Goal: Task Accomplishment & Management: Use online tool/utility

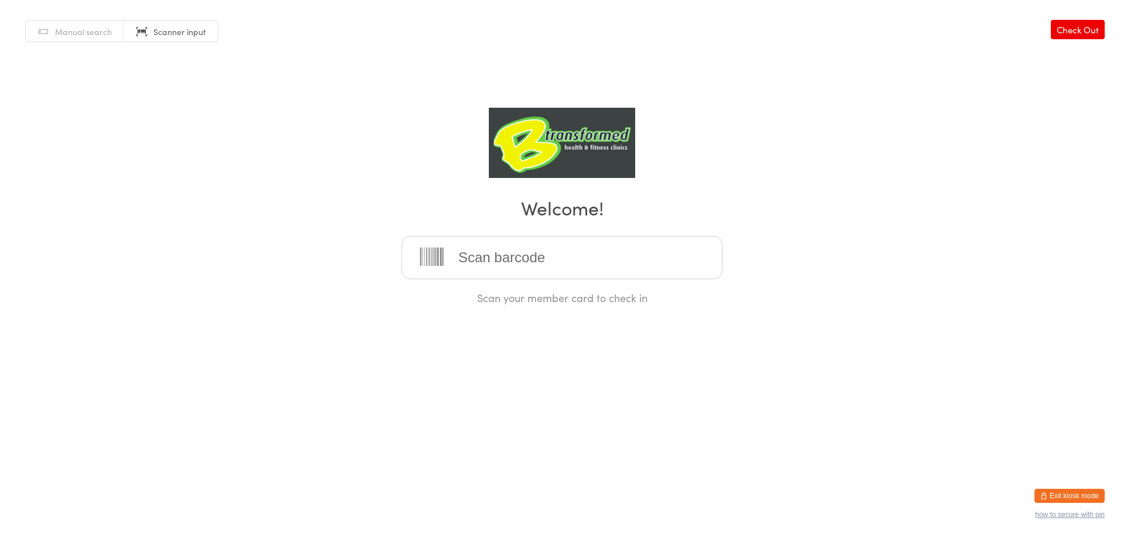
drag, startPoint x: 84, startPoint y: 29, endPoint x: 119, endPoint y: 38, distance: 36.2
click at [84, 29] on span "Manual search" at bounding box center [83, 32] width 57 height 12
click at [555, 255] on input "search" at bounding box center [562, 257] width 321 height 43
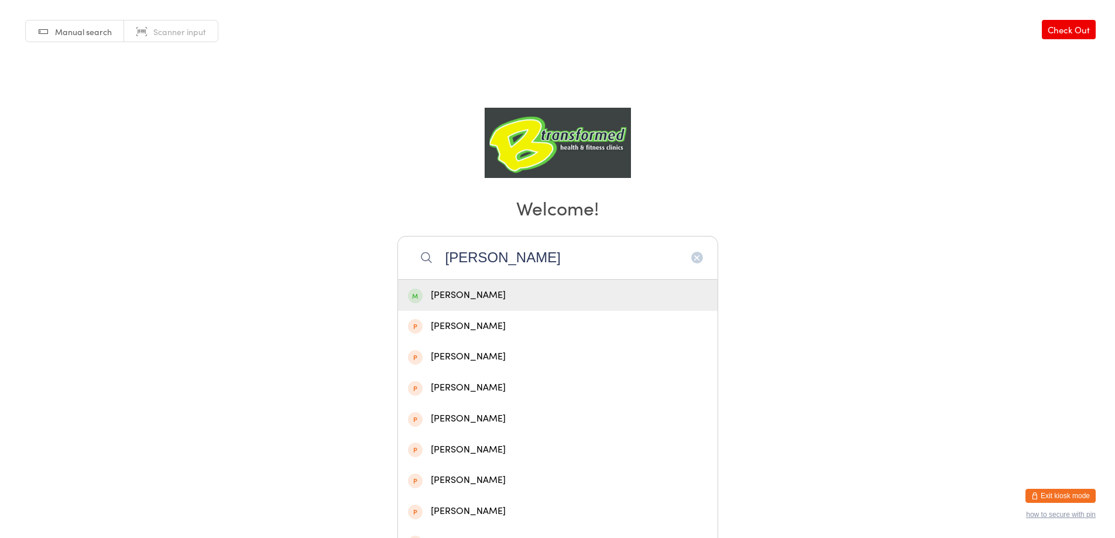
type input "[PERSON_NAME]"
click at [560, 293] on div "[PERSON_NAME]" at bounding box center [558, 295] width 300 height 16
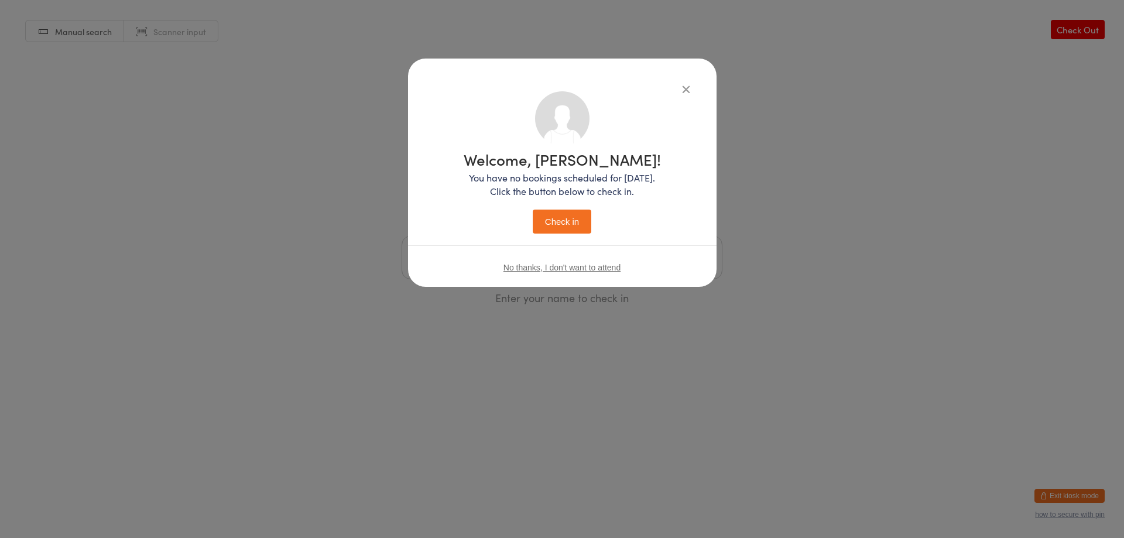
click at [574, 223] on button "Check in" at bounding box center [562, 222] width 59 height 24
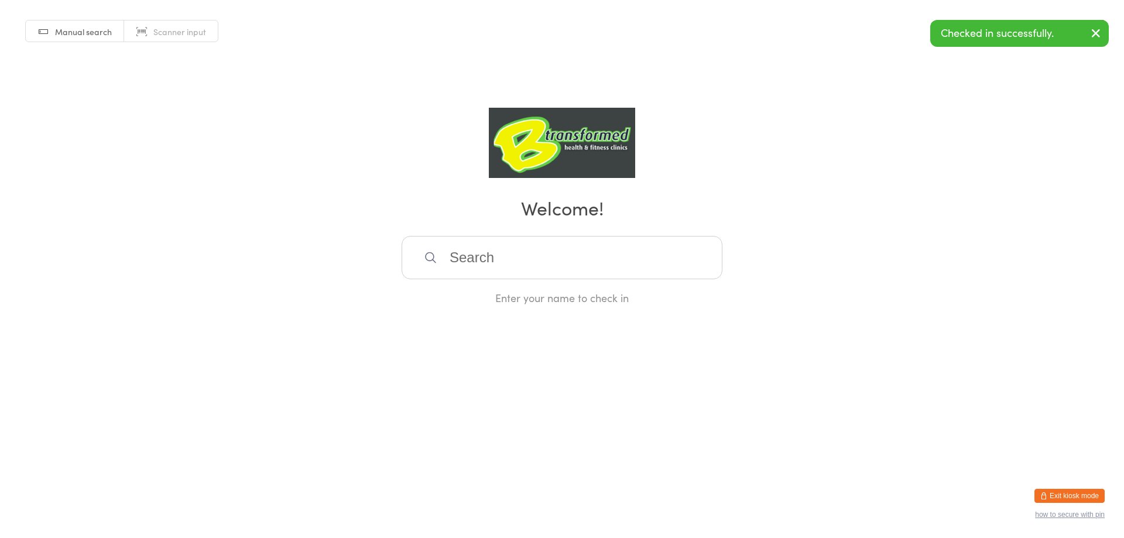
click at [194, 27] on span "Scanner input" at bounding box center [179, 32] width 53 height 12
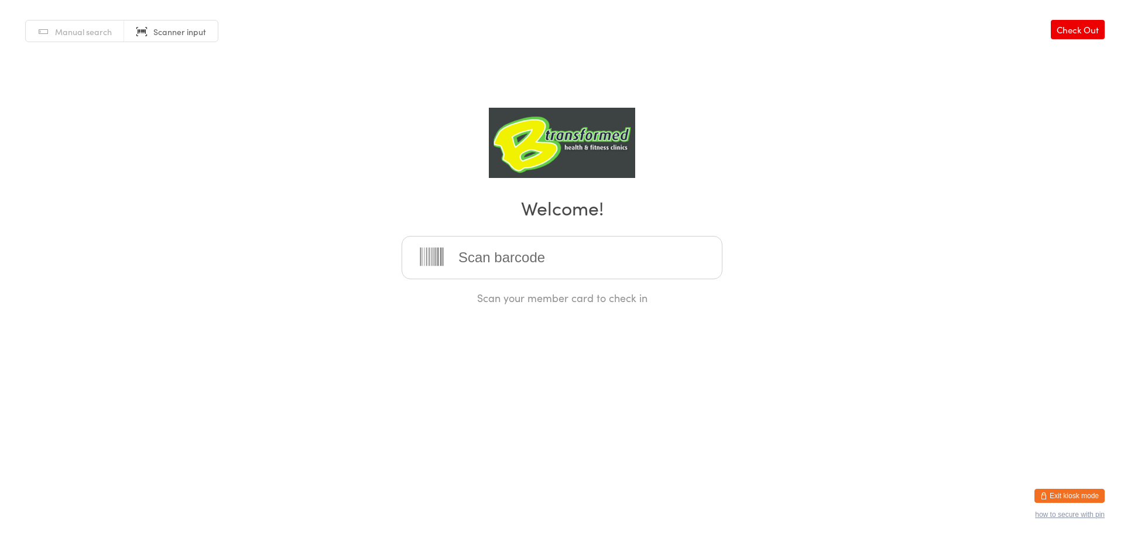
click at [481, 256] on input "search" at bounding box center [562, 257] width 321 height 43
type input "220167"
type input "220171"
